Goal: Task Accomplishment & Management: Manage account settings

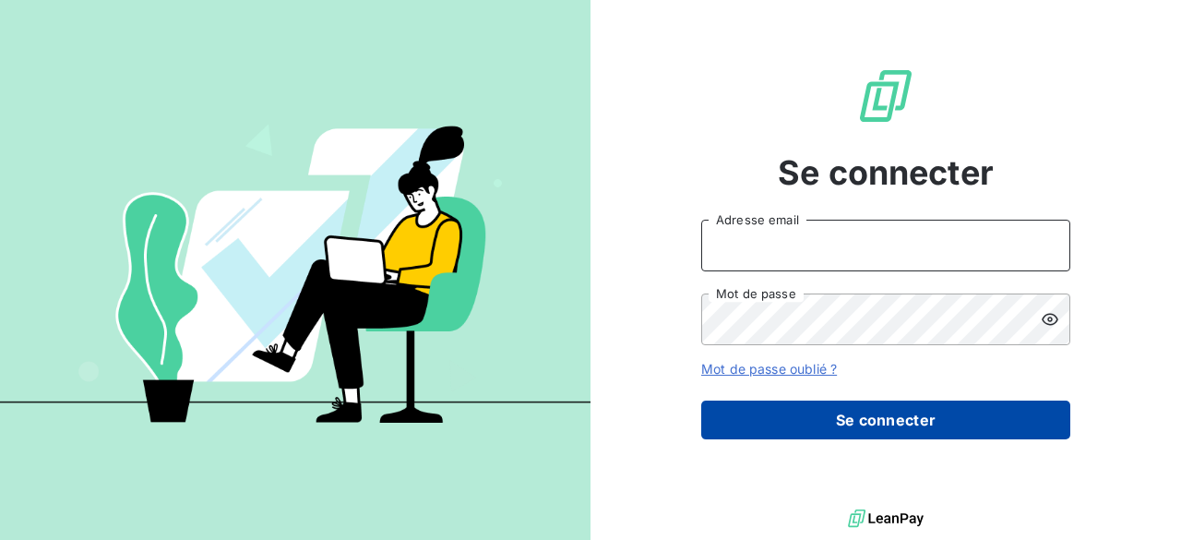
type input "[EMAIL_ADDRESS][PERSON_NAME][DOMAIN_NAME]"
click at [884, 422] on button "Se connecter" at bounding box center [885, 419] width 369 height 39
drag, startPoint x: 863, startPoint y: 418, endPoint x: 814, endPoint y: 412, distance: 50.1
click at [814, 412] on button "Se connecter" at bounding box center [885, 419] width 369 height 39
click at [823, 427] on button "Se connecter" at bounding box center [885, 419] width 369 height 39
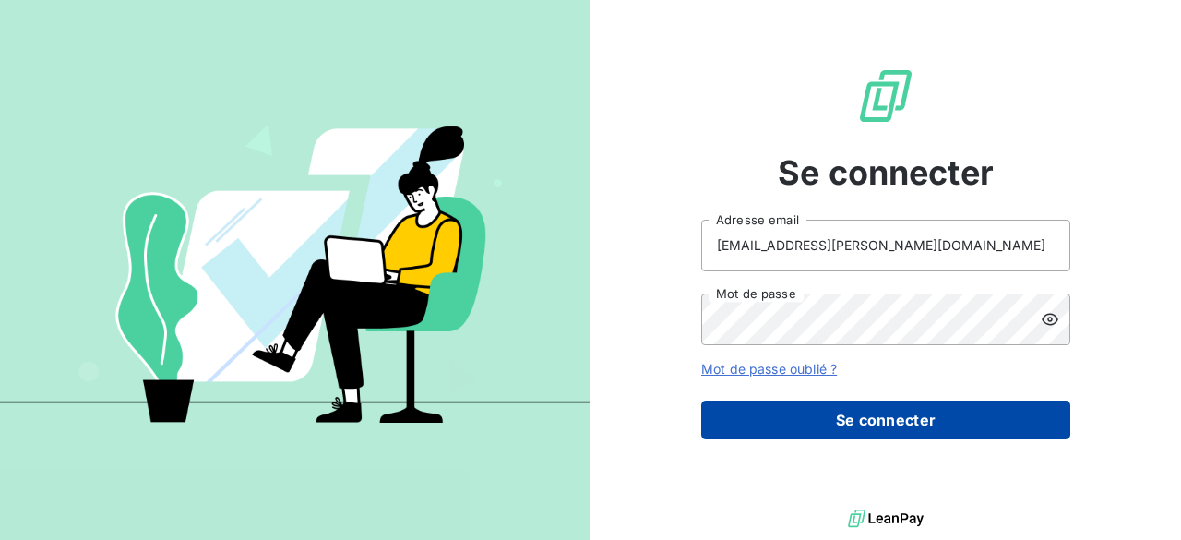
click at [823, 427] on button "Se connecter" at bounding box center [885, 419] width 369 height 39
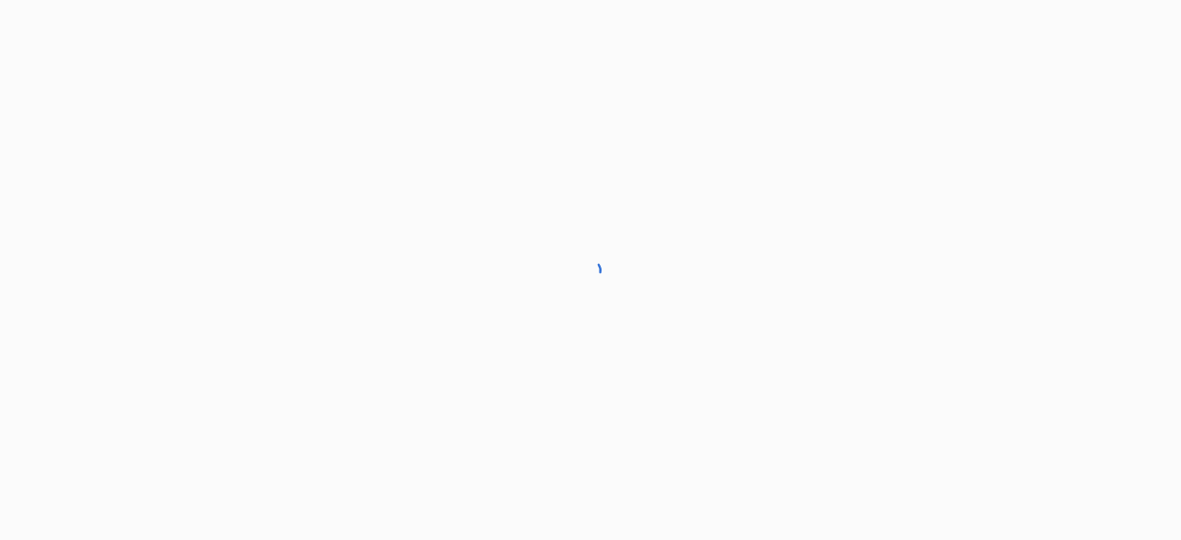
click at [823, 427] on div at bounding box center [590, 270] width 1181 height 540
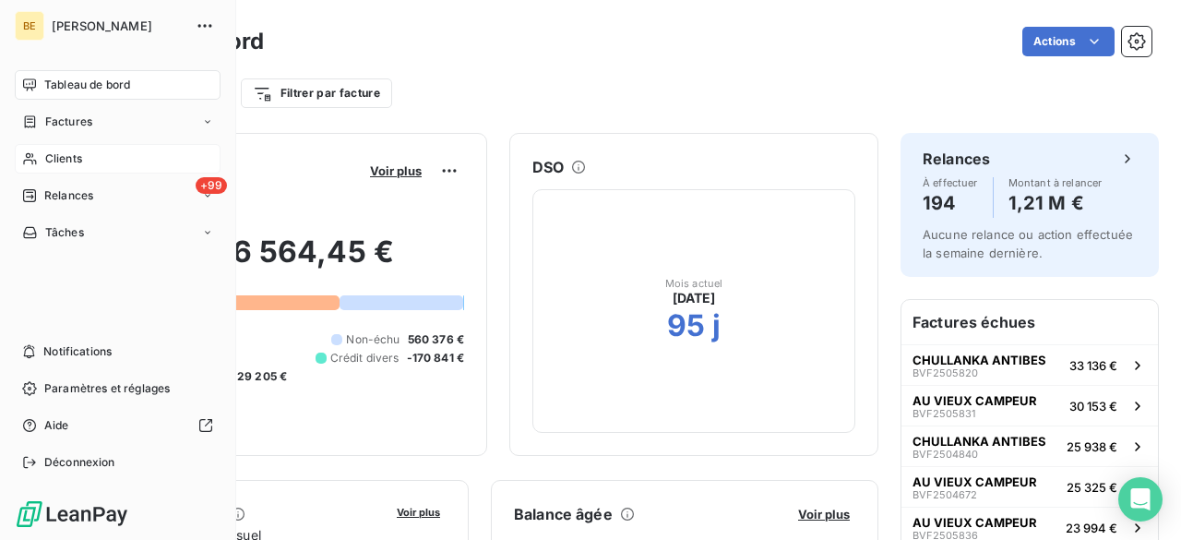
click at [62, 158] on span "Clients" at bounding box center [63, 158] width 37 height 17
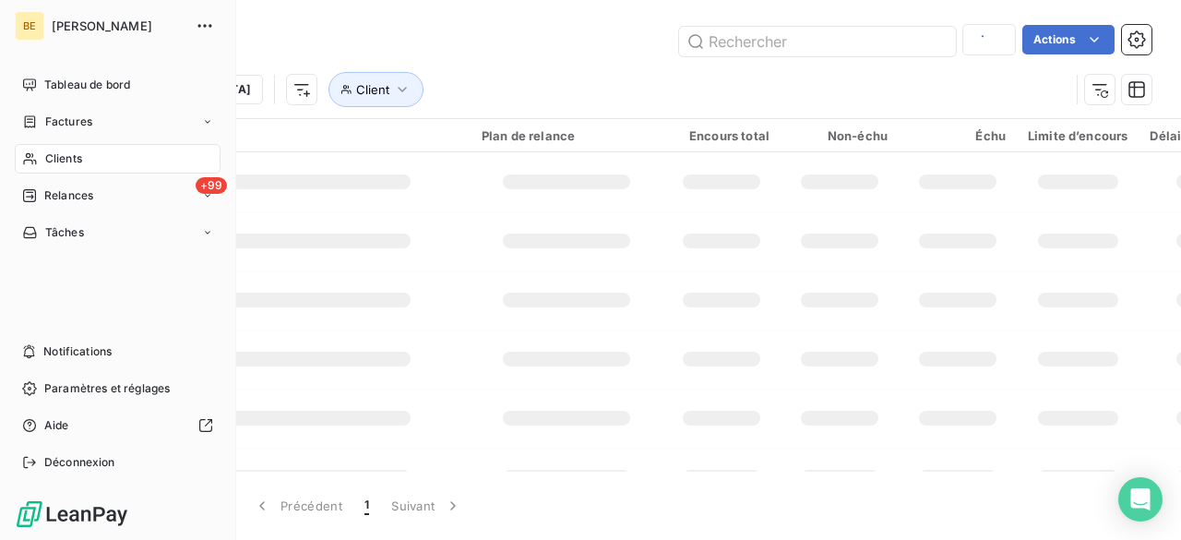
click at [70, 161] on span "Clients" at bounding box center [63, 158] width 37 height 17
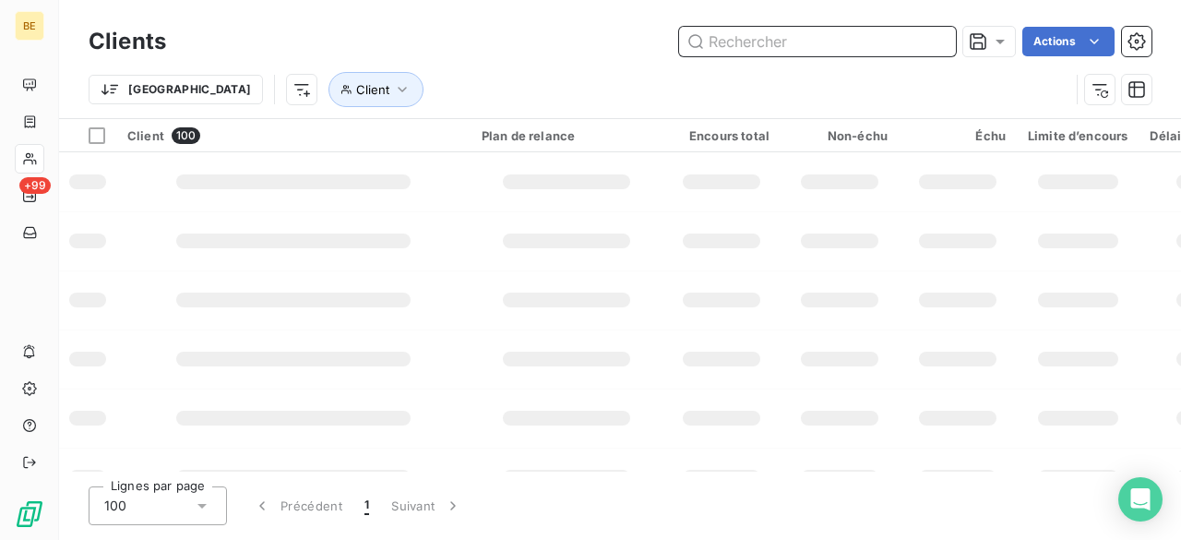
click at [744, 45] on input "text" at bounding box center [817, 42] width 277 height 30
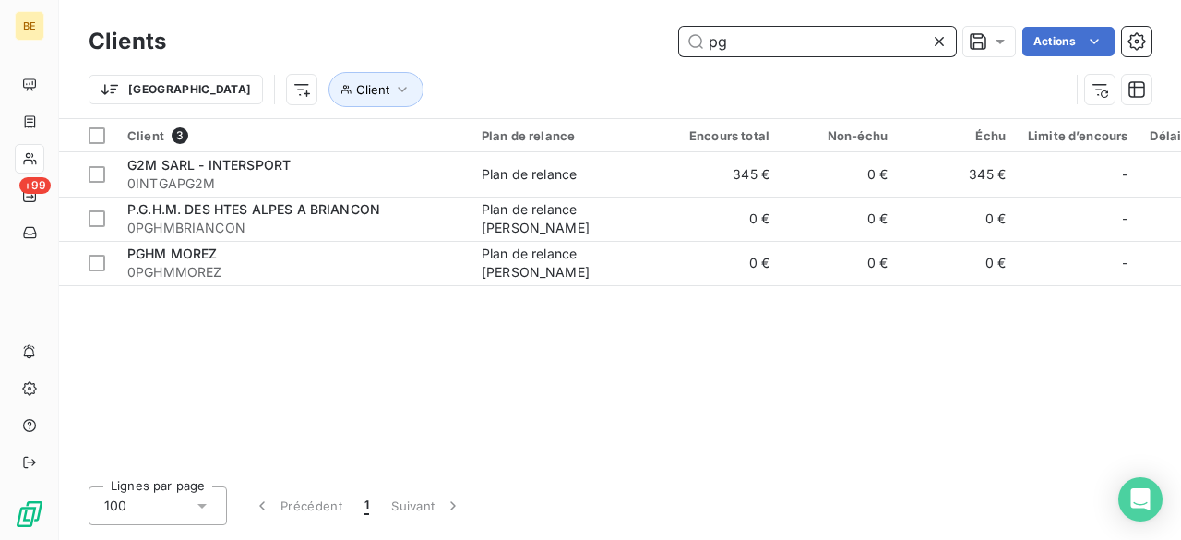
type input "p"
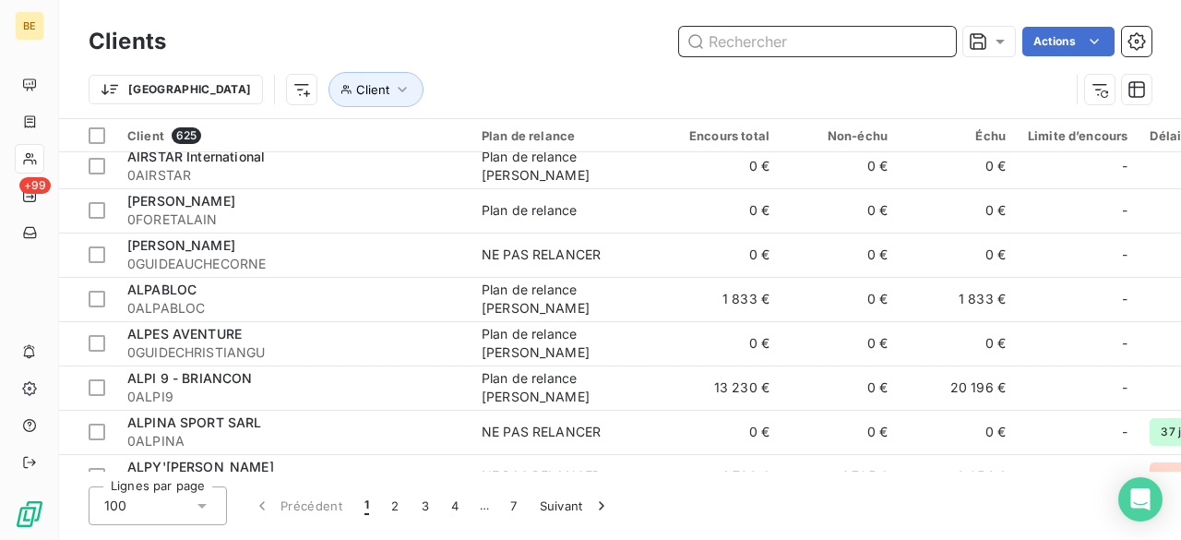
scroll to position [585, 0]
click at [755, 43] on input "text" at bounding box center [817, 42] width 277 height 30
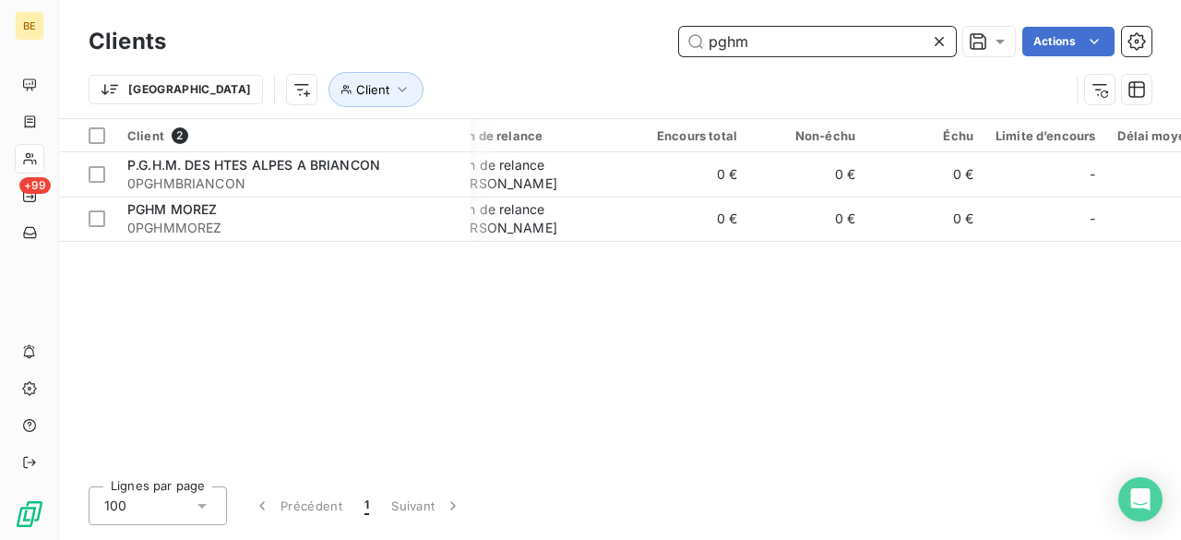
scroll to position [0, 33]
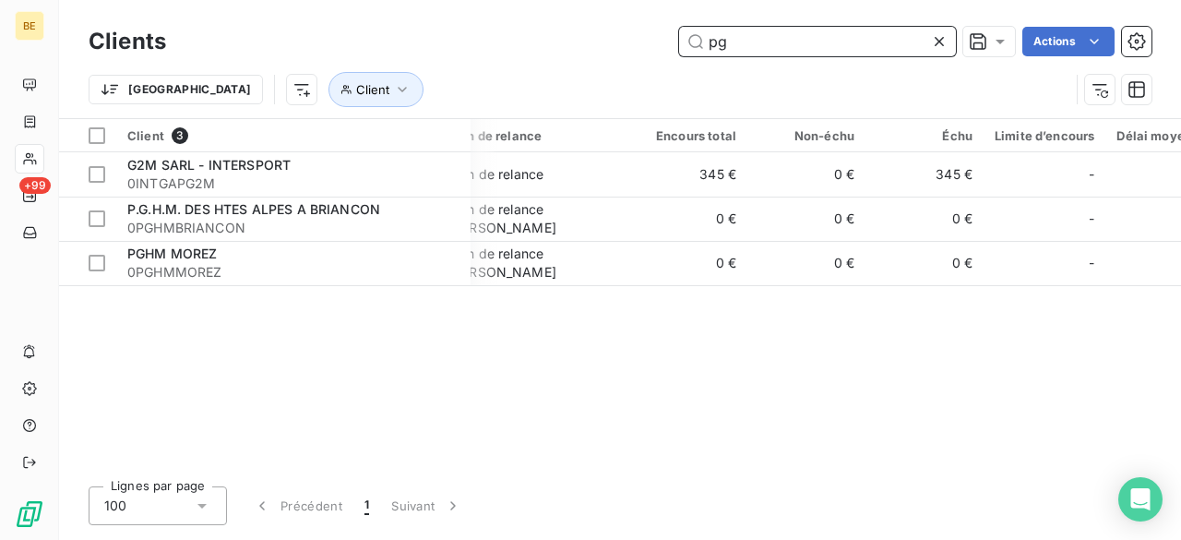
type input "p"
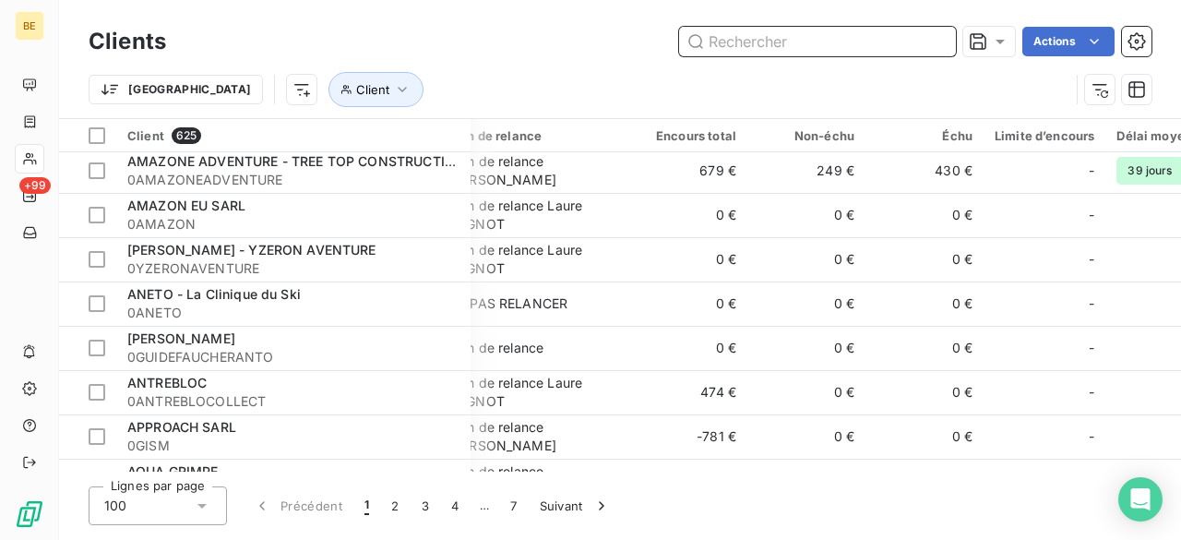
scroll to position [1466, 33]
